Goal: Task Accomplishment & Management: Manage account settings

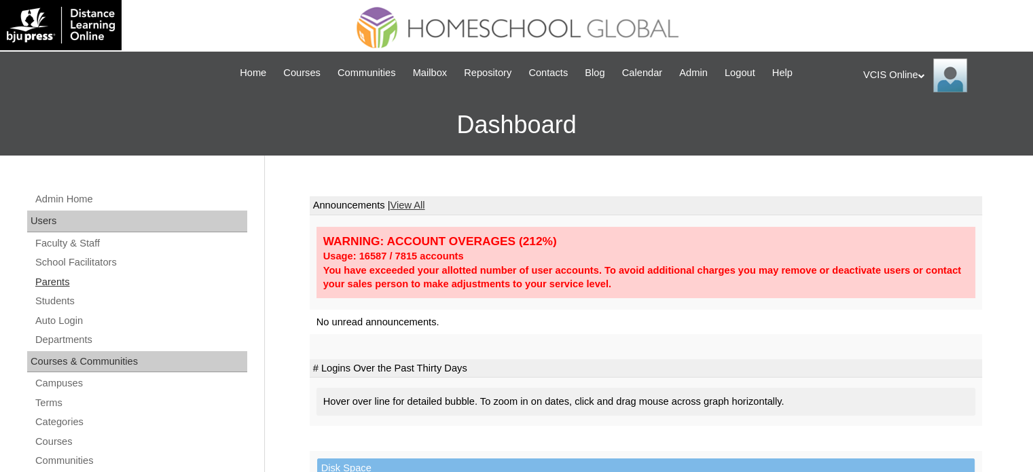
click at [59, 284] on link "Parents" at bounding box center [140, 282] width 213 height 17
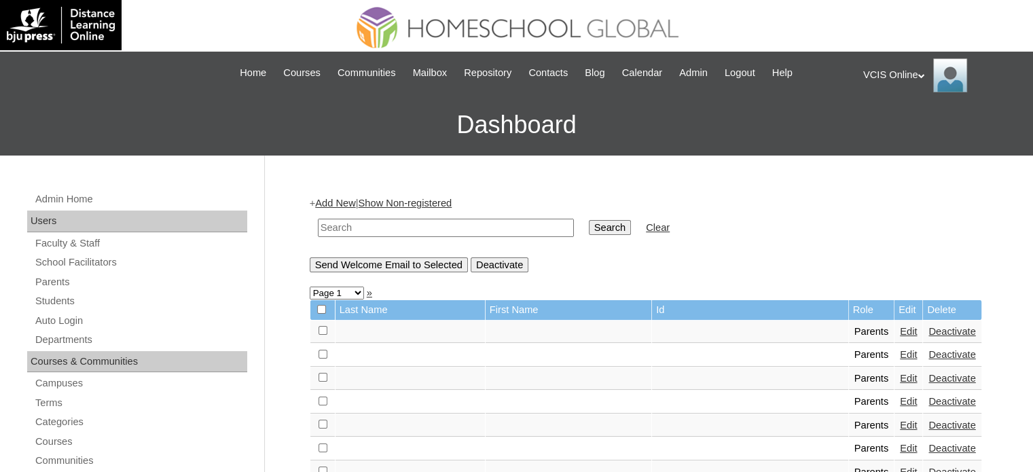
click at [450, 215] on td at bounding box center [446, 228] width 270 height 32
drag, startPoint x: 459, startPoint y: 233, endPoint x: 471, endPoint y: 232, distance: 12.2
click at [459, 233] on input "text" at bounding box center [446, 228] width 256 height 18
paste input "VCIS012-10C-PA2025"
type input "VCIS012-10C-PA2025"
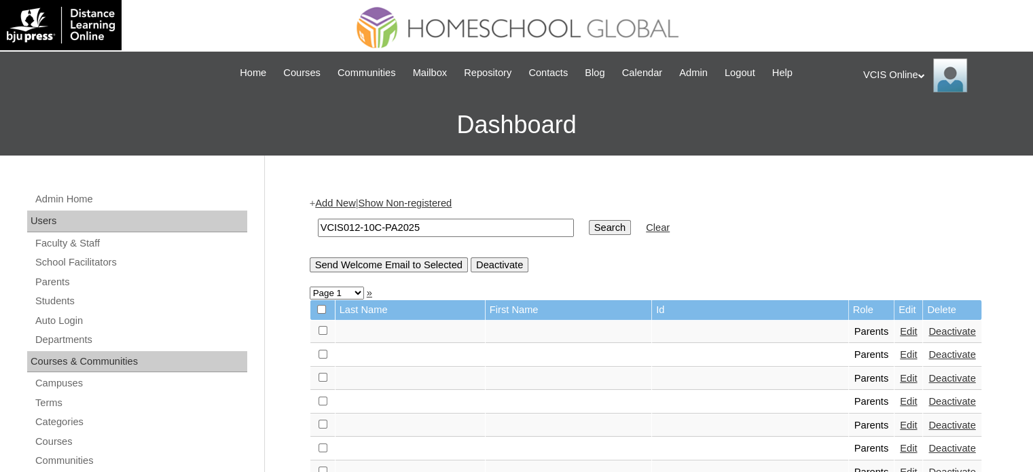
click at [589, 233] on input "Search" at bounding box center [610, 227] width 42 height 15
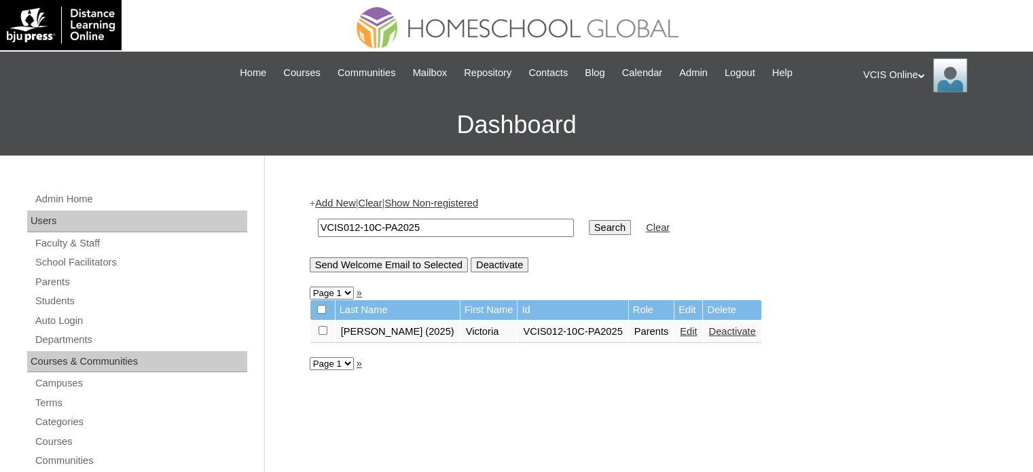
click at [680, 329] on link "Edit" at bounding box center [688, 331] width 17 height 11
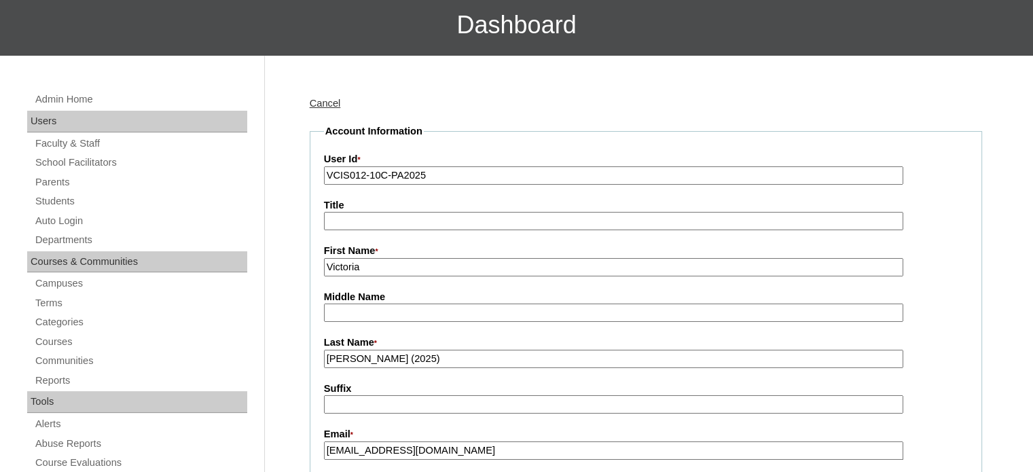
scroll to position [272, 0]
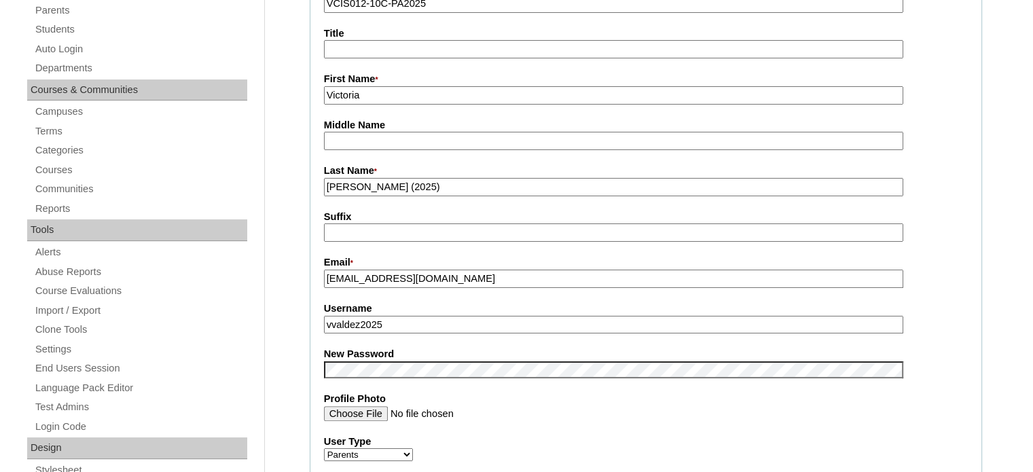
click at [491, 393] on label "Profile Photo" at bounding box center [646, 399] width 644 height 14
click at [491, 406] on input "Profile Photo" at bounding box center [613, 413] width 579 height 15
drag, startPoint x: 414, startPoint y: 323, endPoint x: 295, endPoint y: 331, distance: 119.2
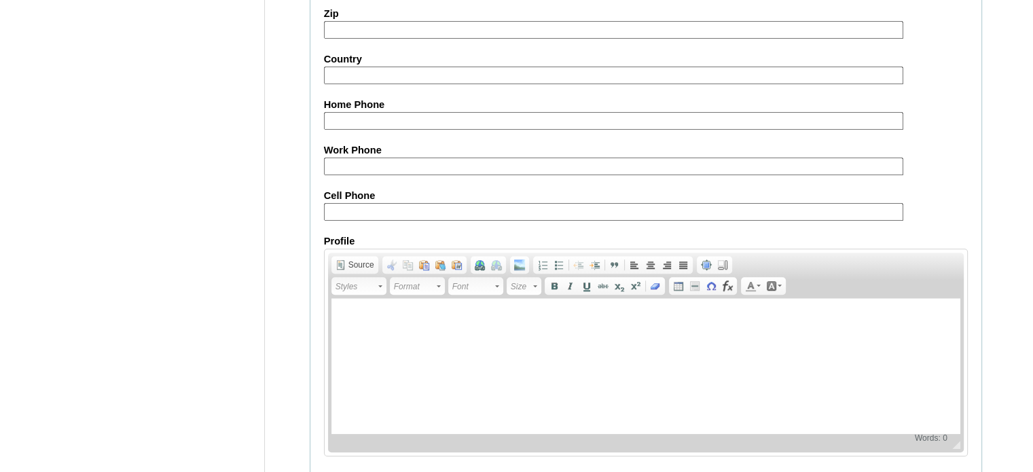
scroll to position [1299, 0]
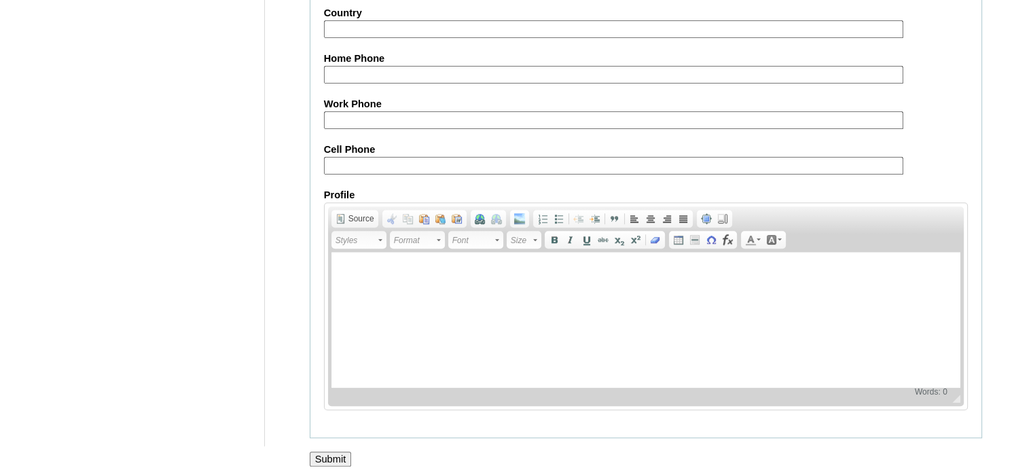
drag, startPoint x: 338, startPoint y: 453, endPoint x: 393, endPoint y: 418, distance: 65.4
click at [338, 453] on input "Submit" at bounding box center [331, 459] width 42 height 15
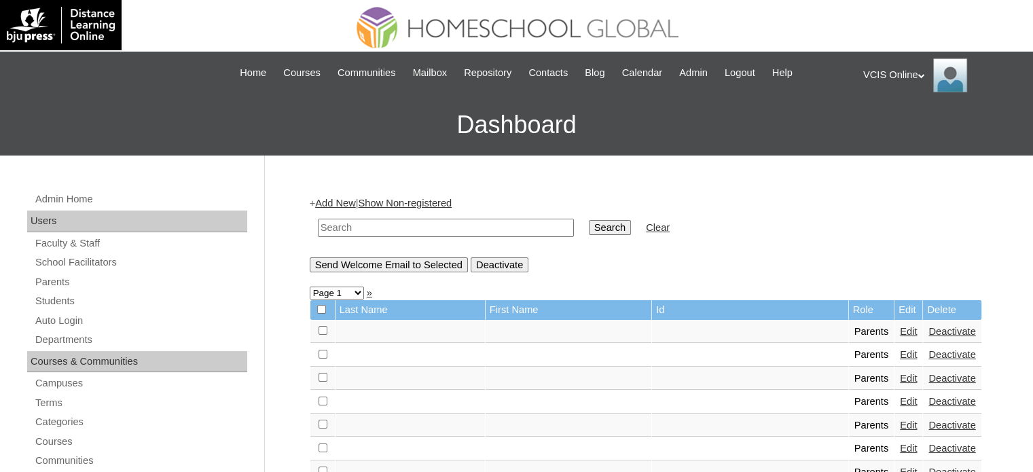
click at [905, 81] on div "VCIS Online My Profile My Settings Logout" at bounding box center [941, 75] width 156 height 34
click at [886, 122] on span "Logout" at bounding box center [887, 127] width 27 height 10
